Goal: Task Accomplishment & Management: Complete application form

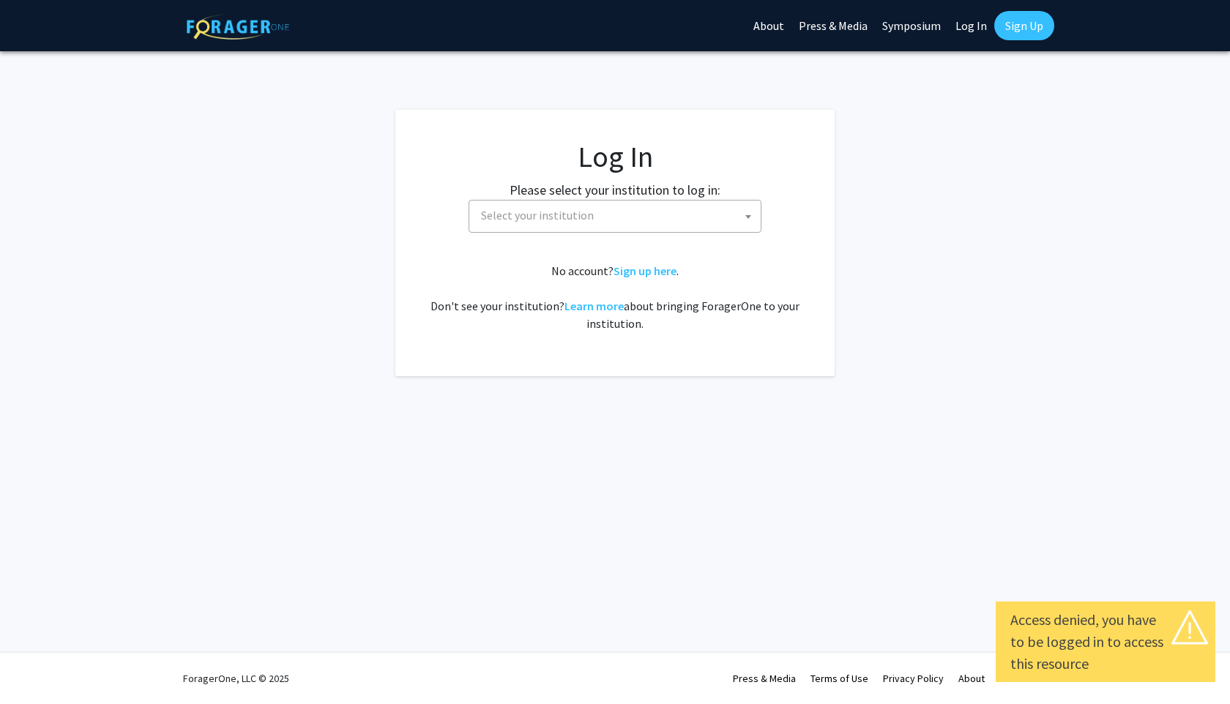
select select
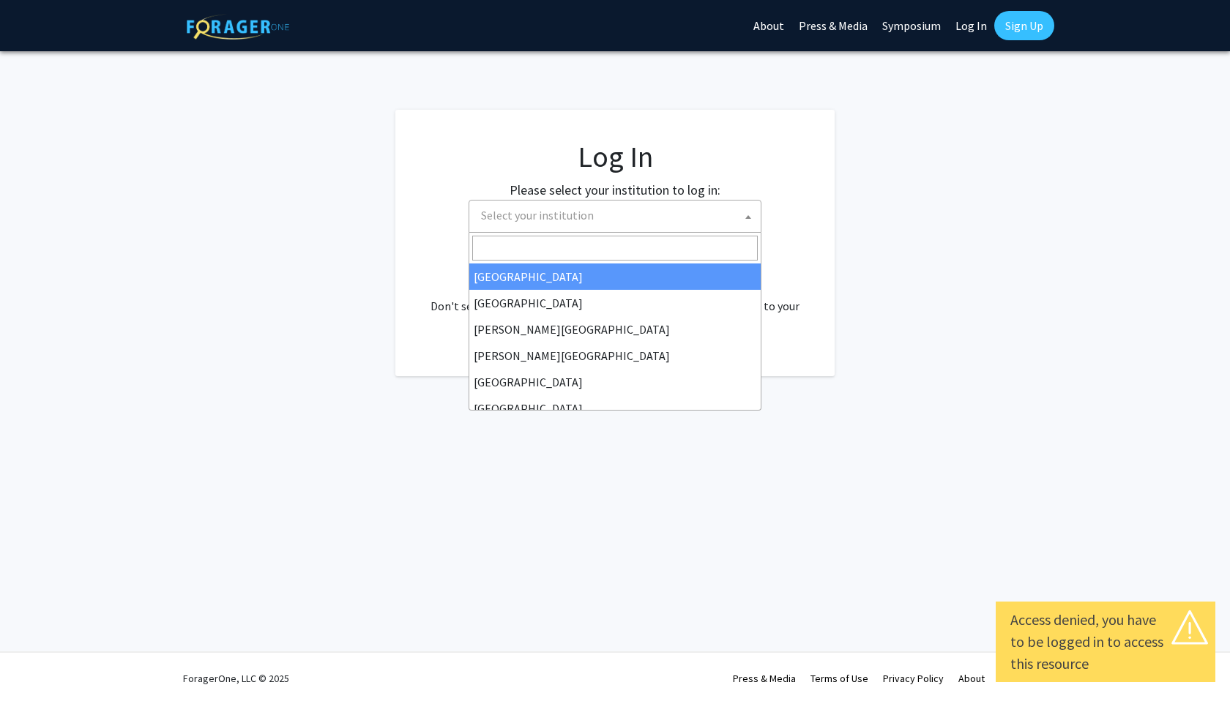
click at [607, 214] on span "Select your institution" at bounding box center [618, 216] width 286 height 30
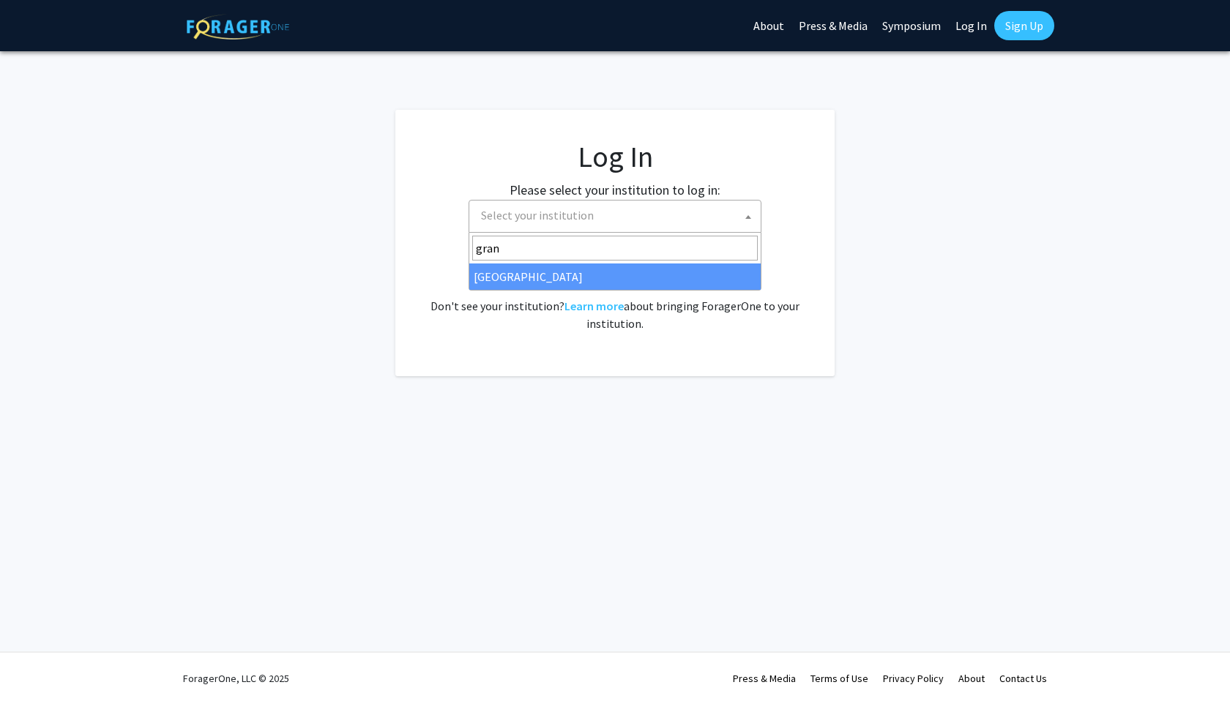
type input "gran"
select select "23"
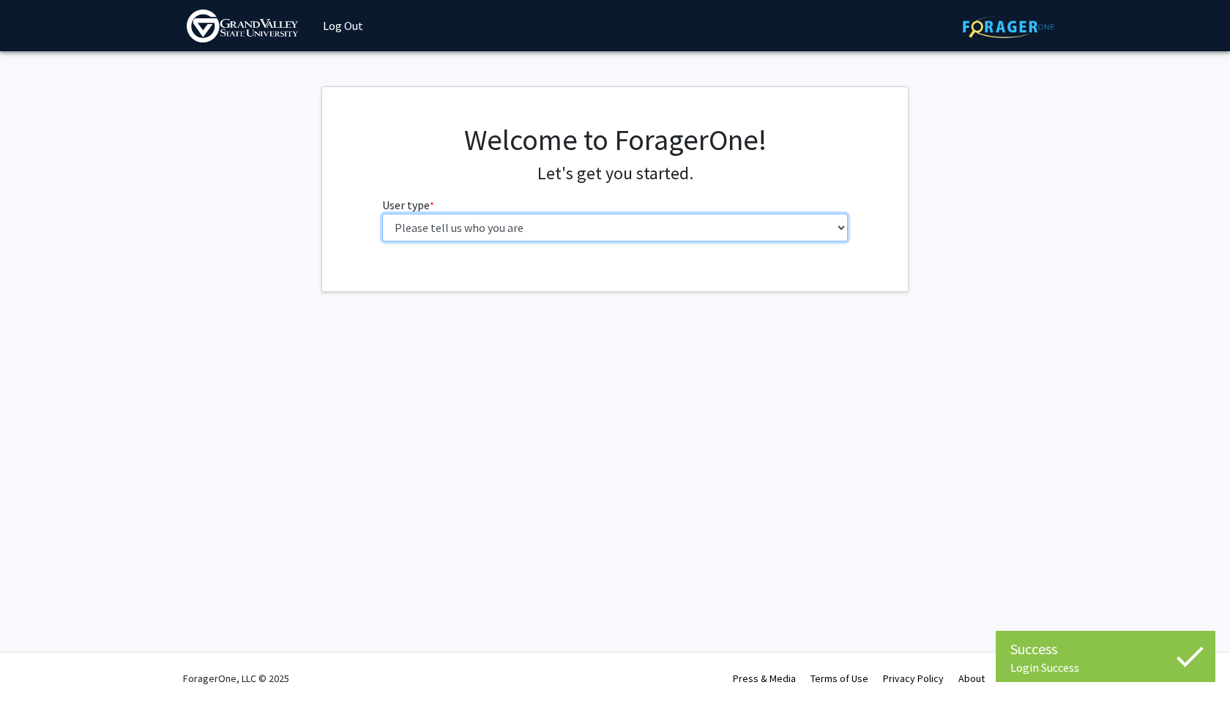
click at [507, 229] on select "Please tell us who you are Undergraduate Student Master's Student Doctoral Cand…" at bounding box center [615, 228] width 466 height 28
select select "1: undergrad"
click at [382, 214] on select "Please tell us who you are Undergraduate Student Master's Student Doctoral Cand…" at bounding box center [615, 228] width 466 height 28
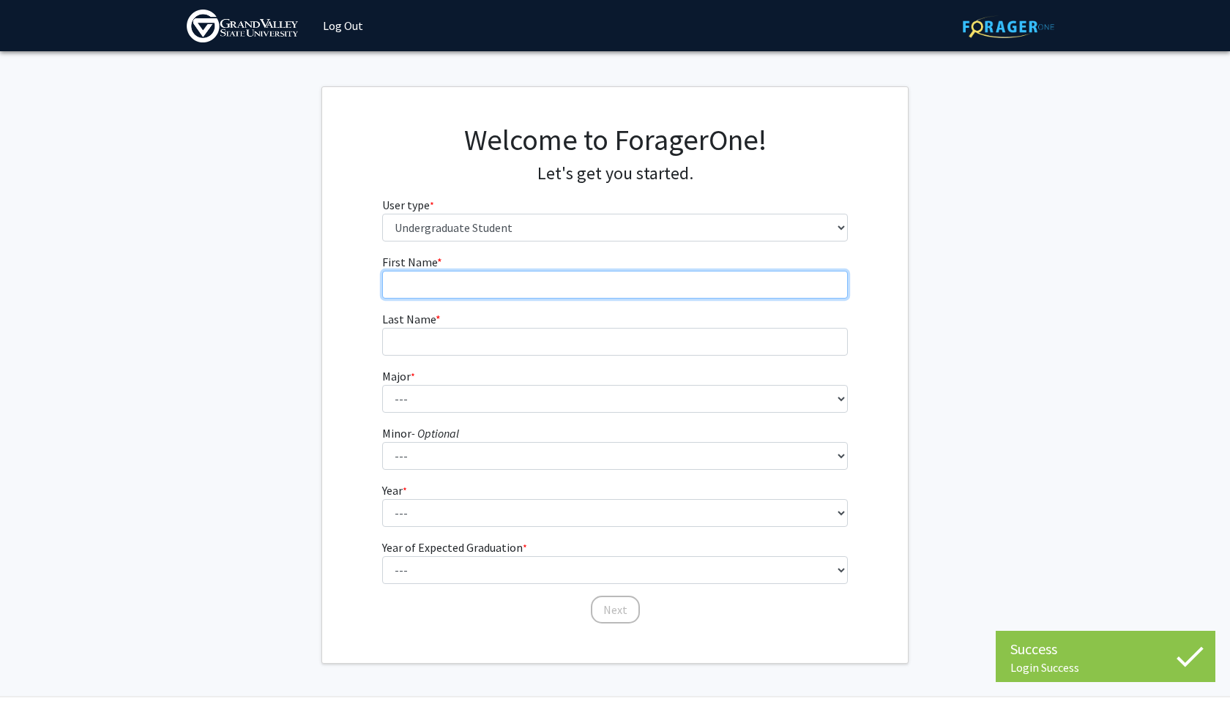
click at [517, 280] on input "First Name * required" at bounding box center [615, 285] width 466 height 28
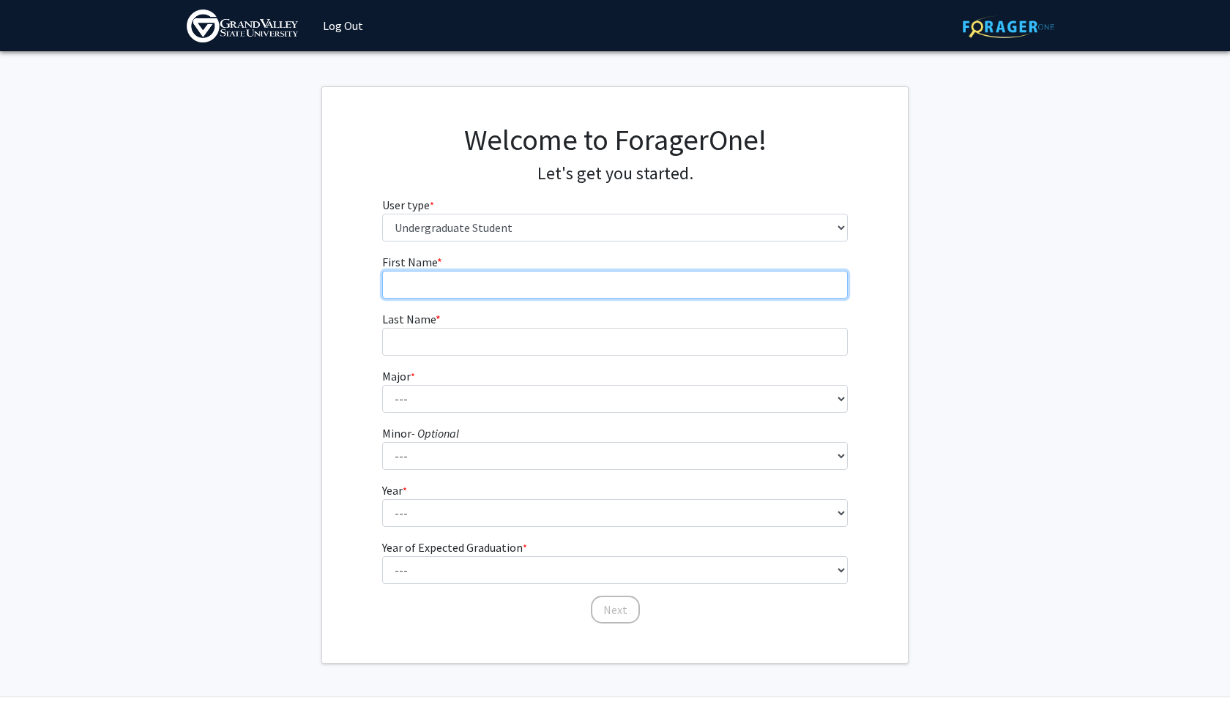
type input "Regina"
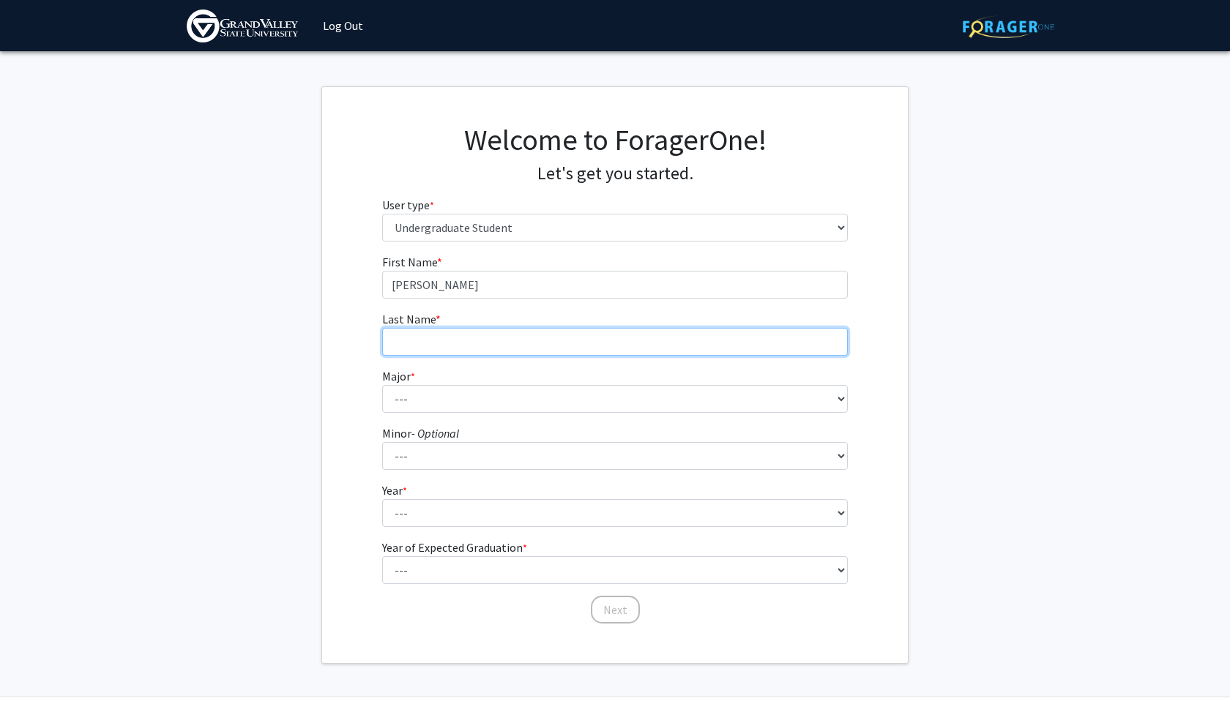
type input "Torrejon"
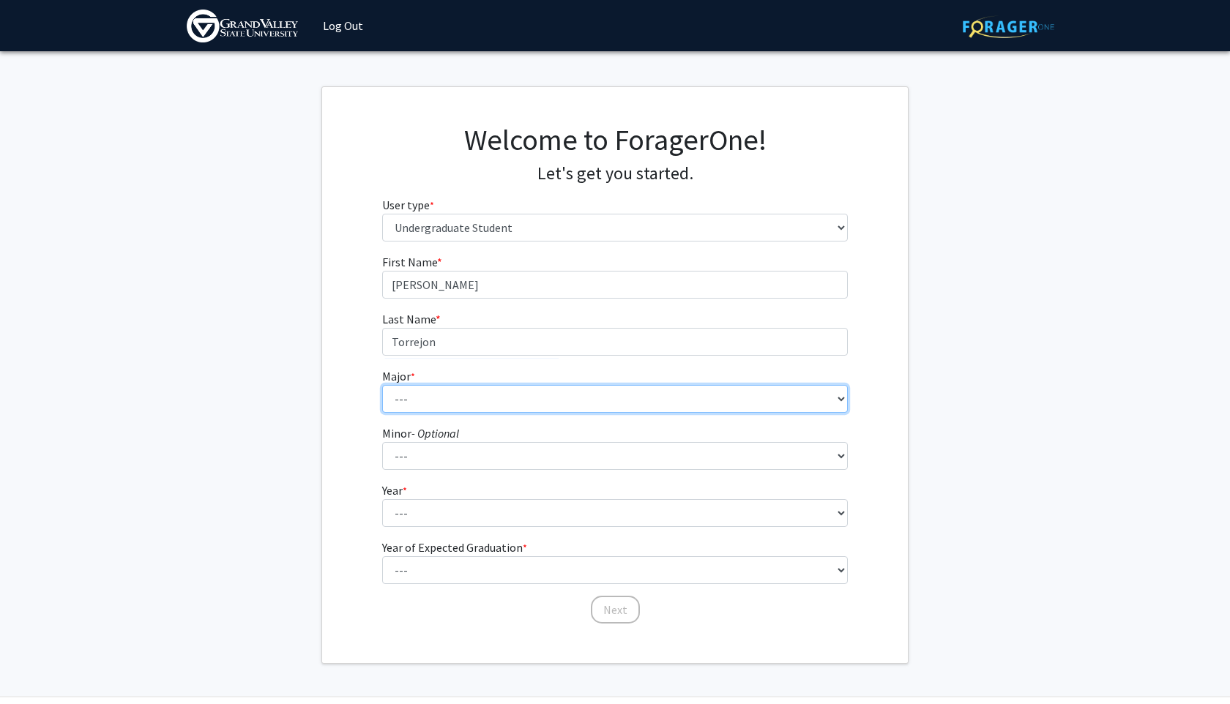
click at [476, 405] on select "--- Advertising and Public Relations Allied Health Science Anthropology Applied…" at bounding box center [615, 399] width 466 height 28
select select "67: 1942"
click at [382, 385] on select "--- Advertising and Public Relations Allied Health Science Anthropology Applied…" at bounding box center [615, 399] width 466 height 28
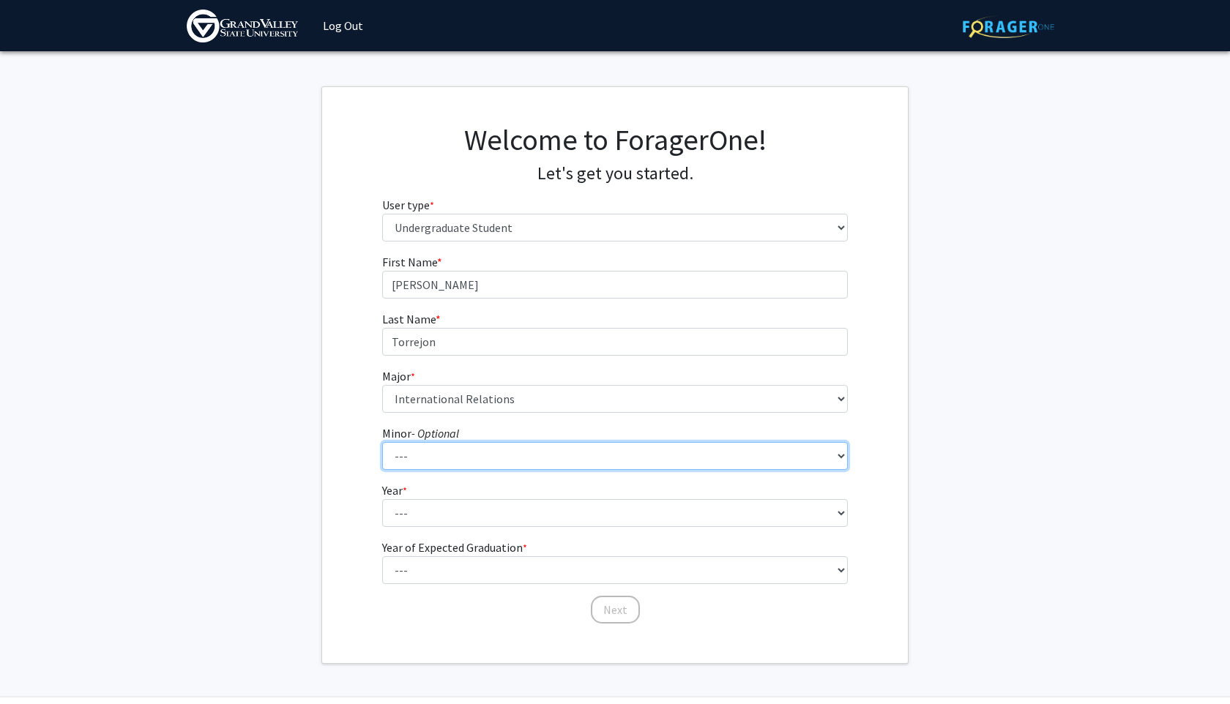
click at [454, 456] on select "--- Accounting Adventure Tourism Management Advertising and Public Relations Af…" at bounding box center [615, 456] width 466 height 28
select select "56: 1538"
click at [382, 442] on select "--- Accounting Adventure Tourism Management Advertising and Public Relations Af…" at bounding box center [615, 456] width 466 height 28
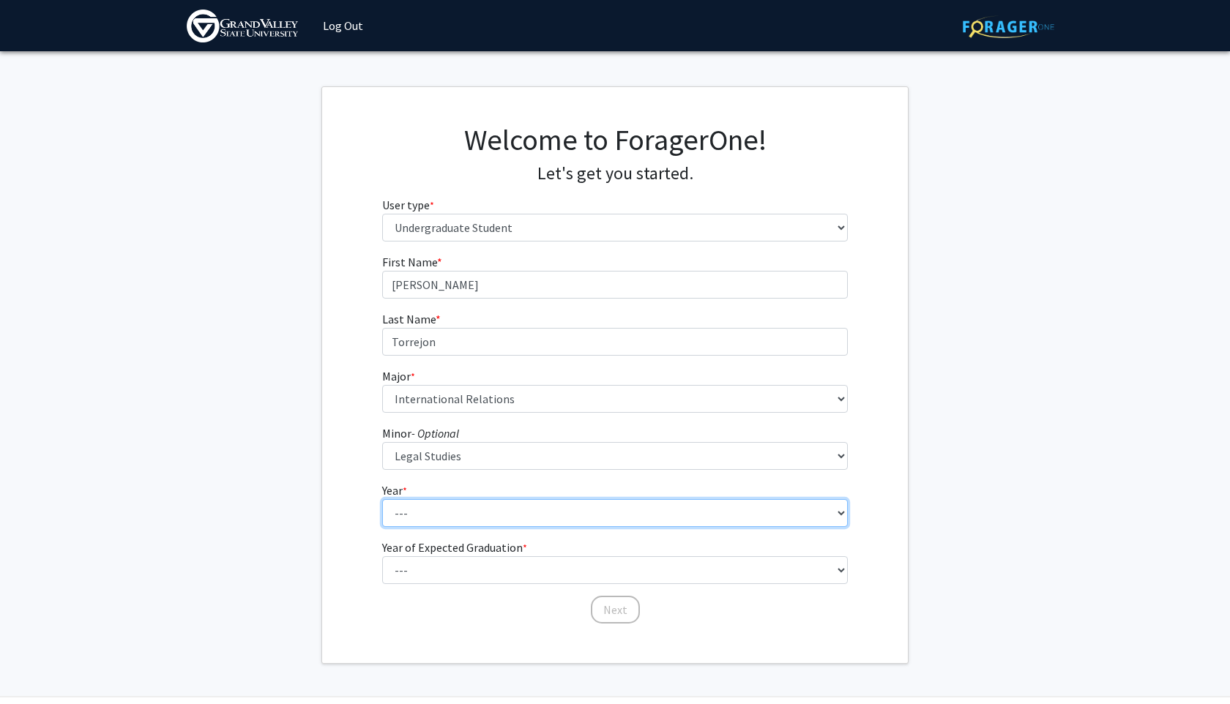
click at [483, 507] on select "--- First-year Sophomore Junior Senior Postbaccalaureate Certificate" at bounding box center [615, 513] width 466 height 28
select select "2: sophomore"
click at [382, 499] on select "--- First-year Sophomore Junior Senior Postbaccalaureate Certificate" at bounding box center [615, 513] width 466 height 28
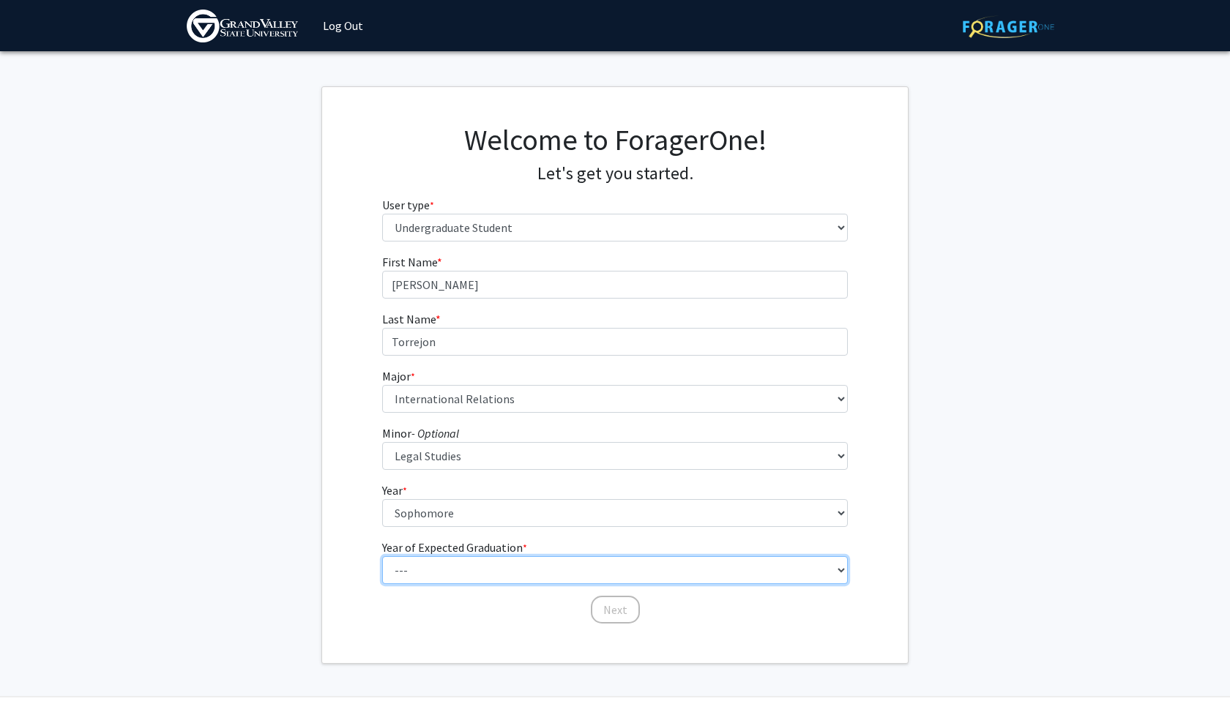
click at [469, 566] on select "--- 2025 2026 2027 2028 2029 2030 2031 2032 2033 2034" at bounding box center [615, 571] width 466 height 28
select select "4: 2028"
click at [382, 557] on select "--- 2025 2026 2027 2028 2029 2030 2031 2032 2033 2034" at bounding box center [615, 571] width 466 height 28
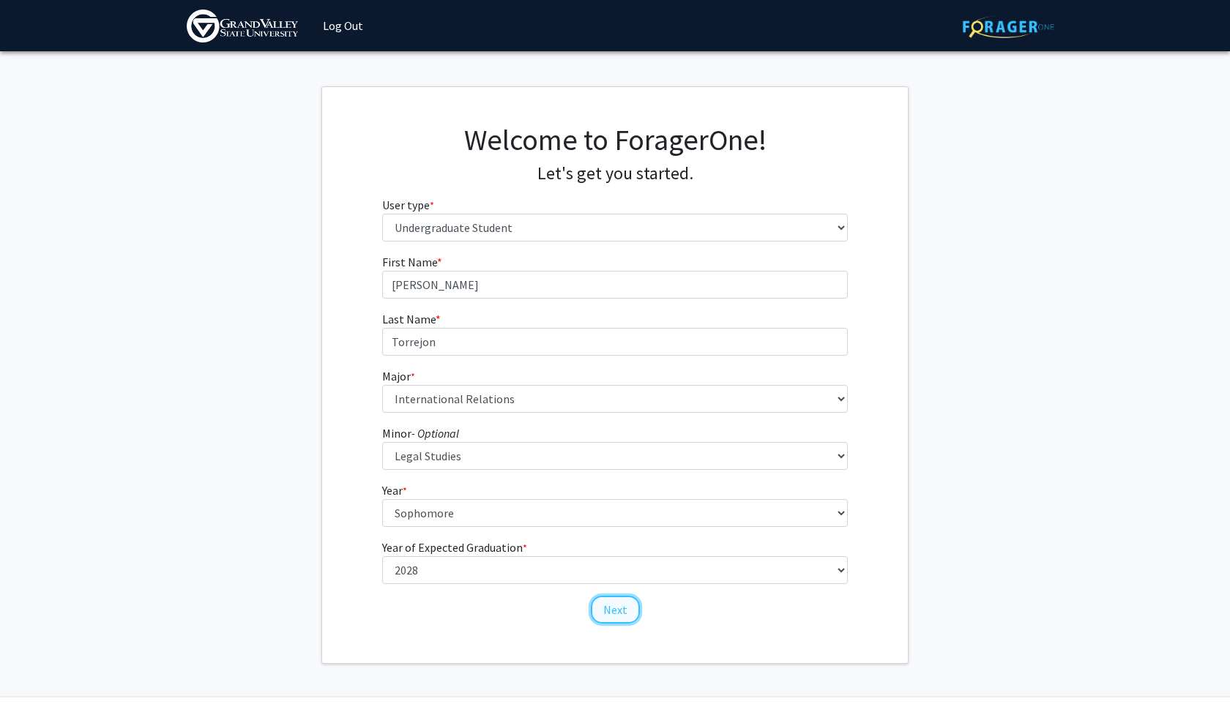
click at [612, 613] on button "Next" at bounding box center [615, 610] width 49 height 28
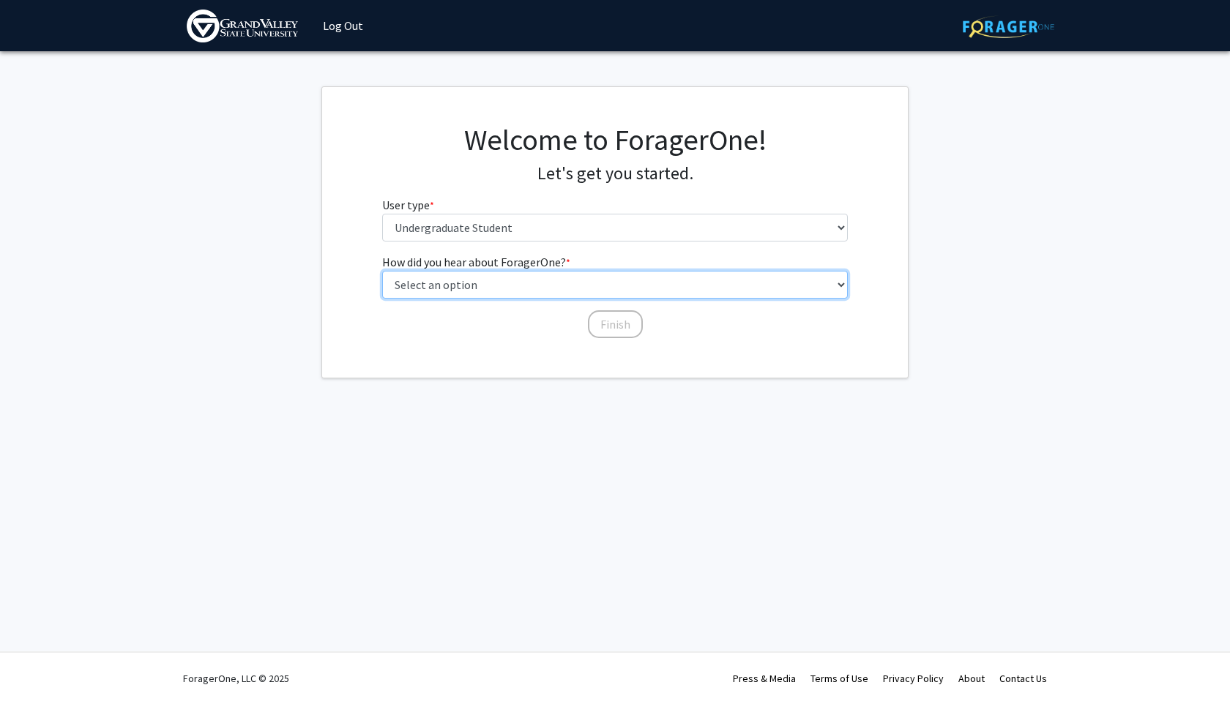
click at [499, 281] on select "Select an option Peer/student recommendation Faculty/staff recommendation Unive…" at bounding box center [615, 285] width 466 height 28
select select "4: university_email"
click at [382, 271] on select "Select an option Peer/student recommendation Faculty/staff recommendation Unive…" at bounding box center [615, 285] width 466 height 28
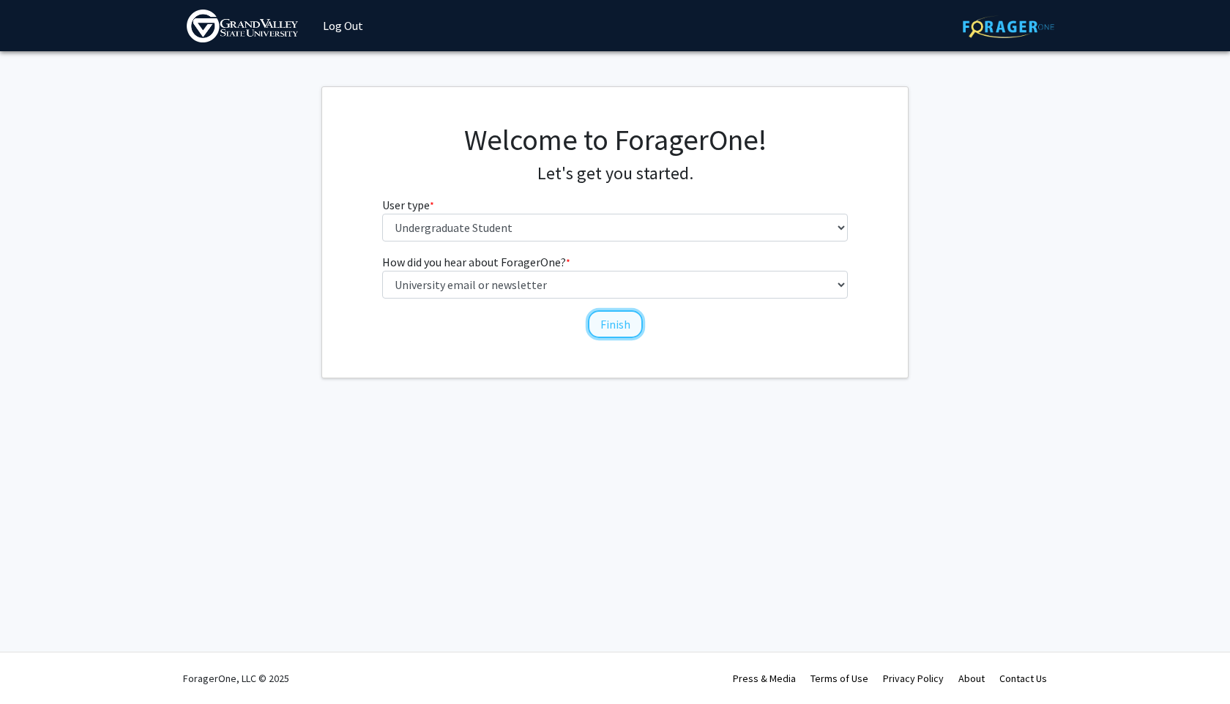
click at [602, 327] on button "Finish" at bounding box center [615, 324] width 55 height 28
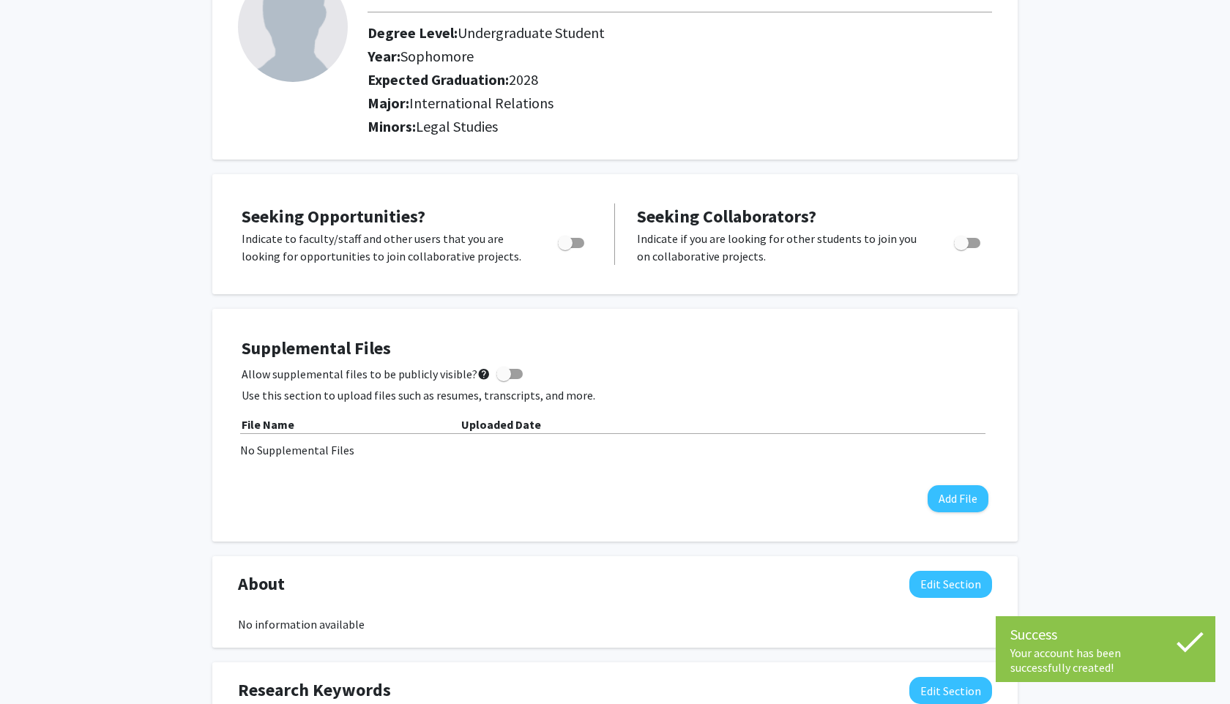
scroll to position [125, 0]
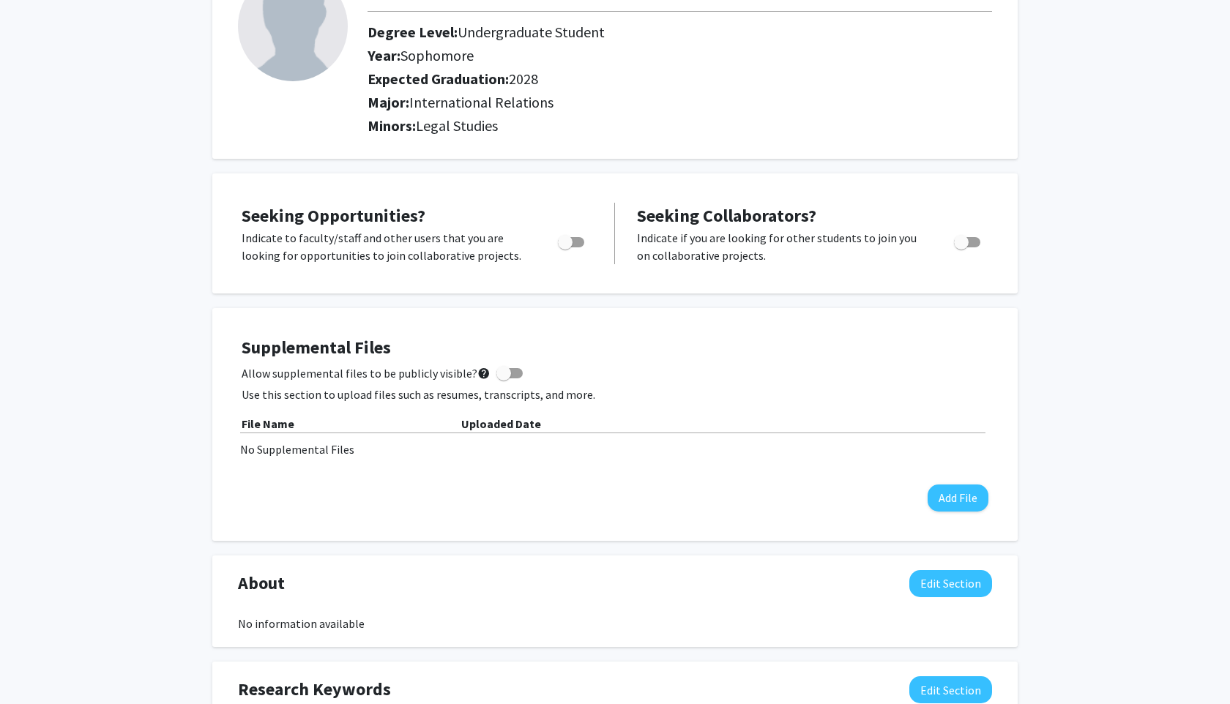
click at [568, 244] on span "Toggle" at bounding box center [565, 242] width 15 height 15
click at [565, 248] on input "Are you actively seeking opportunities?" at bounding box center [565, 248] width 1 height 1
checkbox input "true"
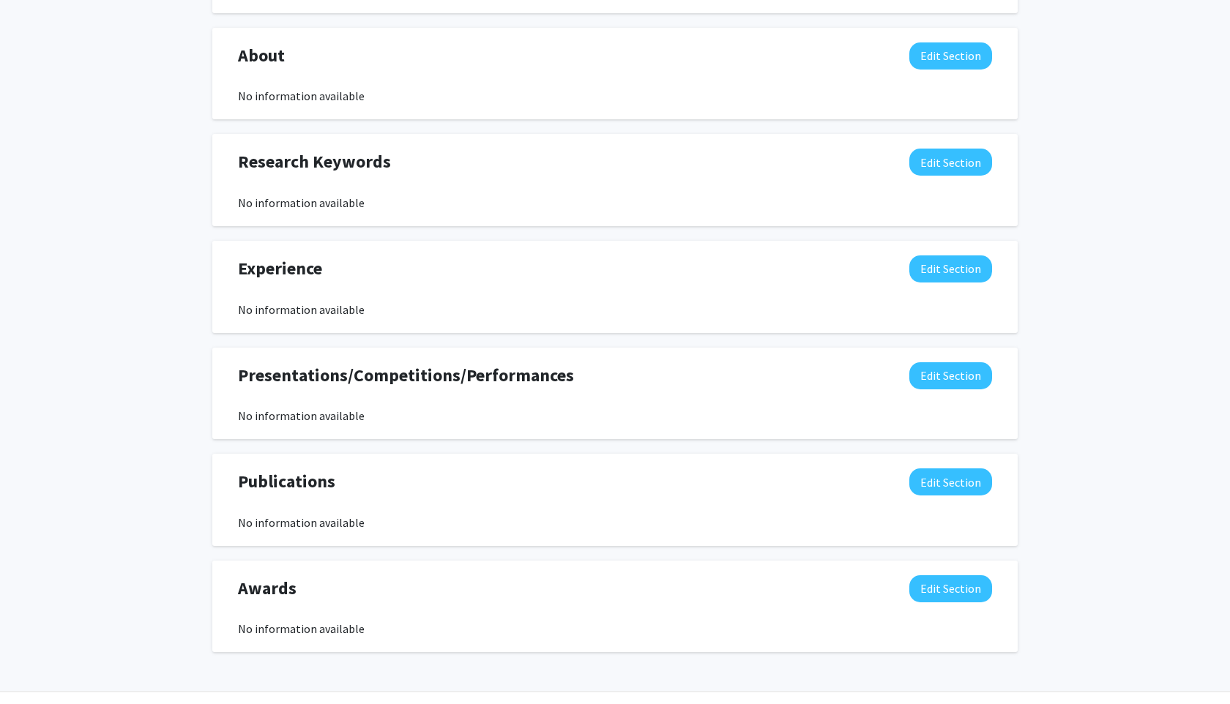
scroll to position [0, 0]
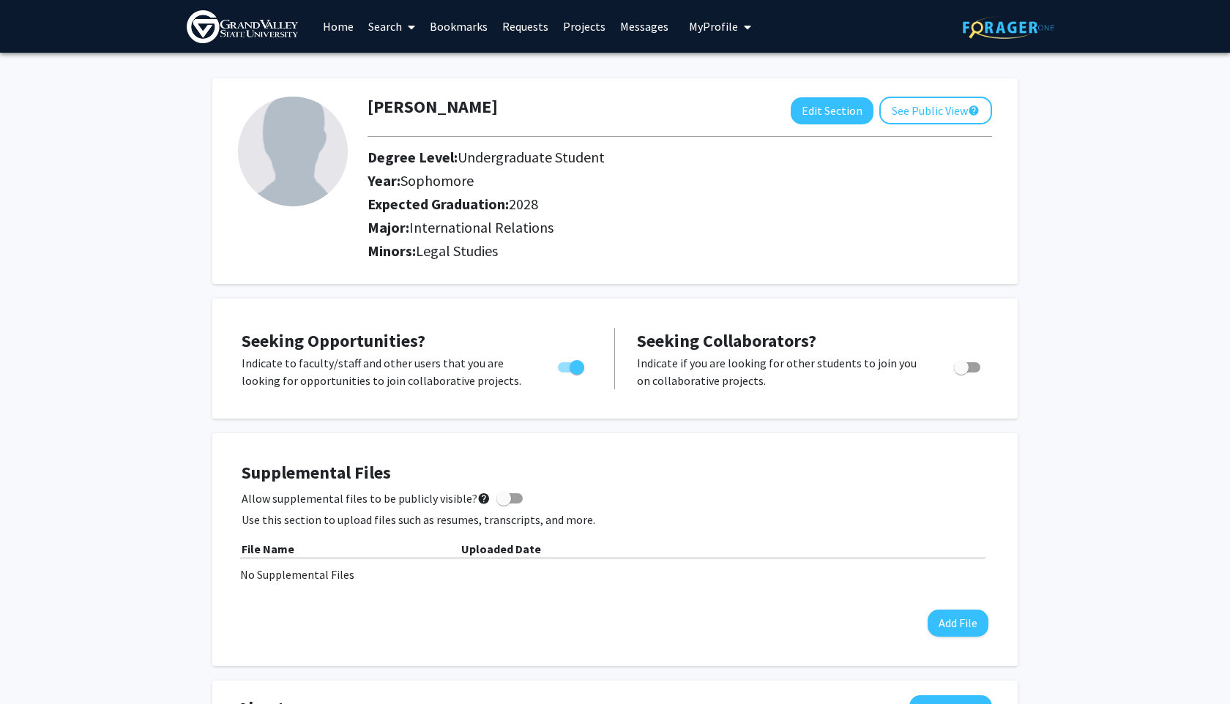
click at [382, 28] on link "Search" at bounding box center [392, 26] width 62 height 51
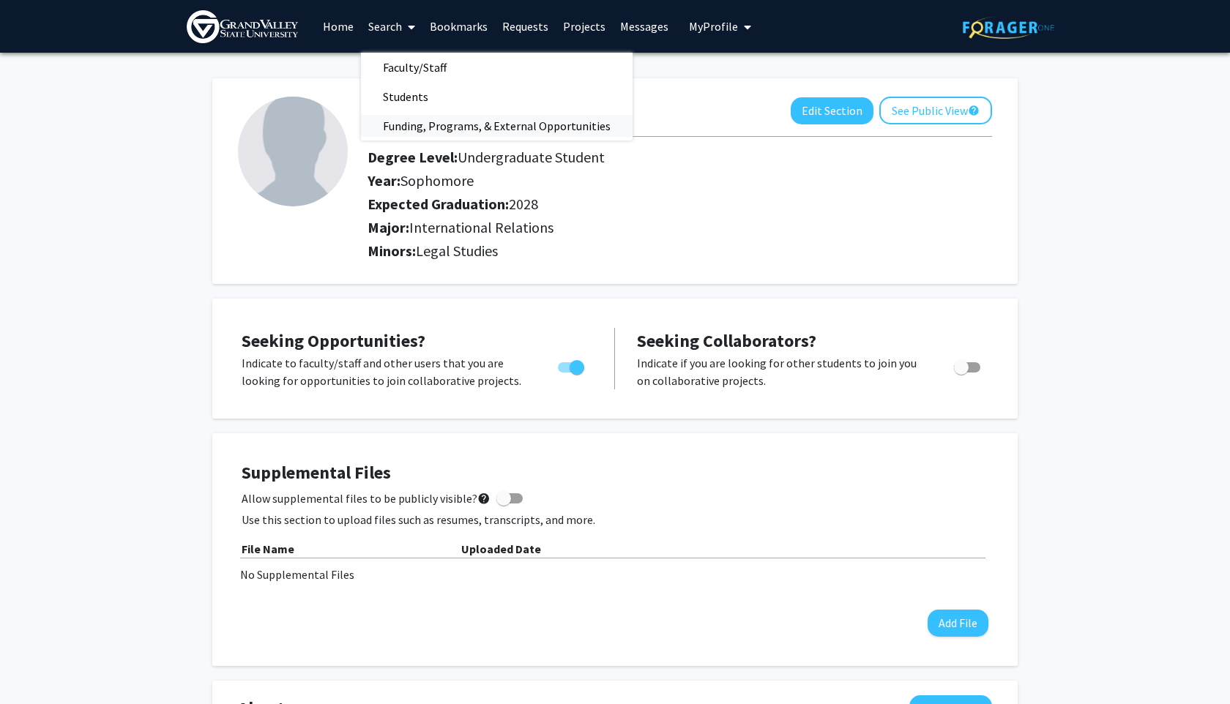
click at [412, 119] on span "Funding, Programs, & External Opportunities" at bounding box center [497, 125] width 272 height 29
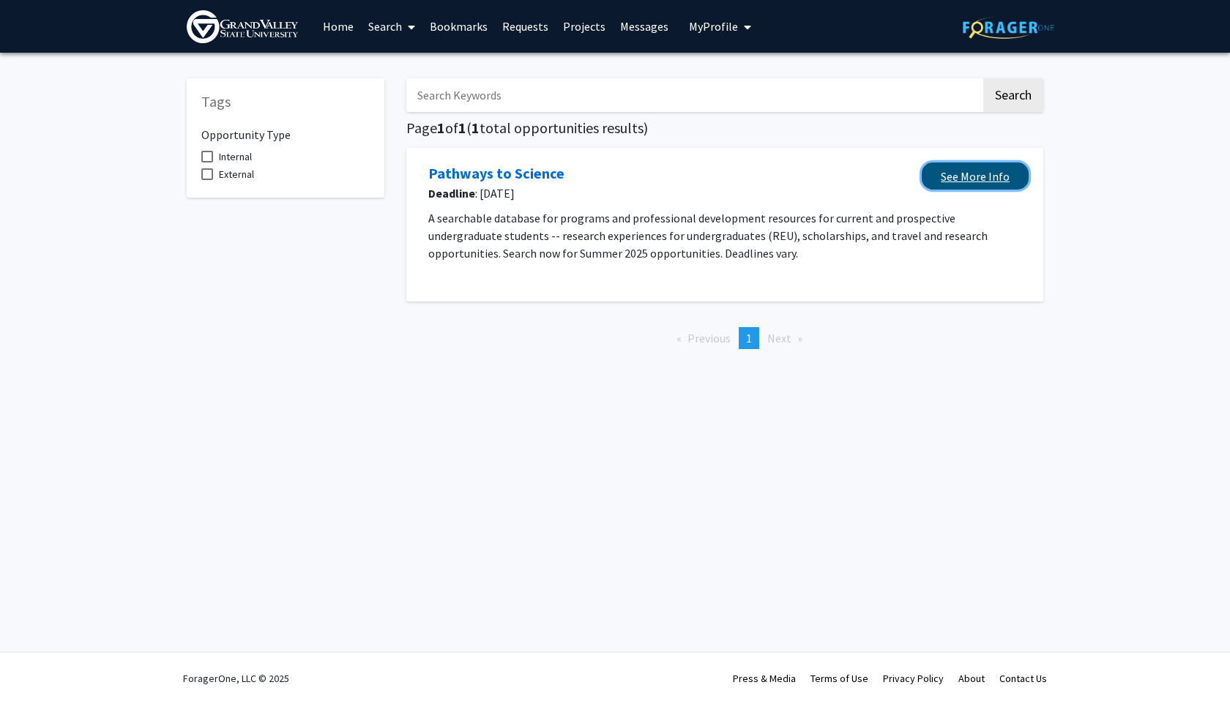
click at [997, 171] on link "See More Info" at bounding box center [975, 176] width 107 height 27
